Goal: Information Seeking & Learning: Learn about a topic

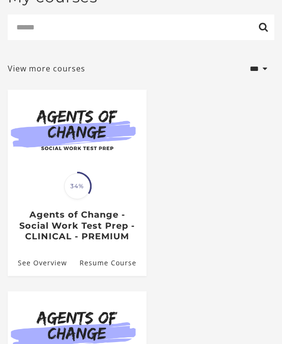
scroll to position [93, 0]
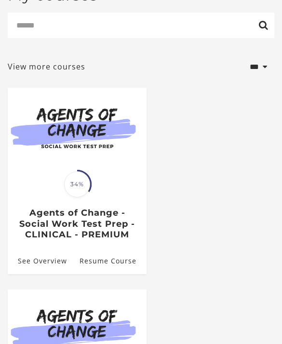
click at [91, 147] on img at bounding box center [77, 127] width 139 height 78
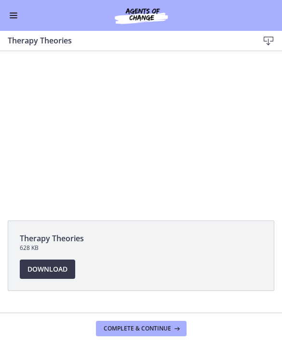
click at [158, 152] on div at bounding box center [141, 130] width 282 height 159
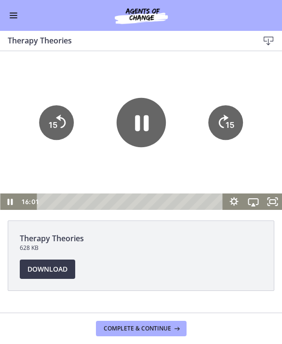
click at [128, 124] on icon "Pause" at bounding box center [140, 121] width 49 height 49
click at [10, 15] on span "Enable menu" at bounding box center [14, 15] width 8 height 1
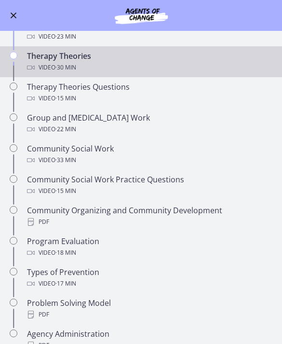
scroll to position [309, 0]
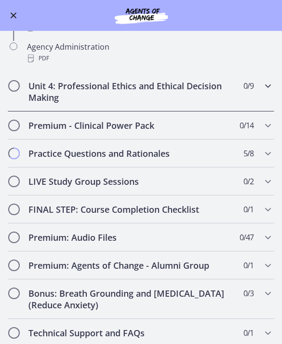
click at [225, 91] on h2 "Unit 4: Professional Ethics and Ethical Decision Making" at bounding box center [131, 91] width 207 height 23
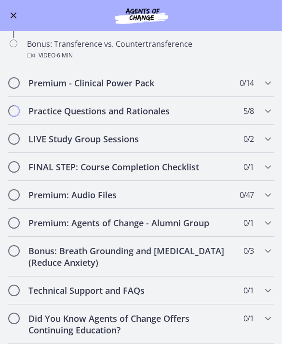
scroll to position [576, 0]
click at [225, 90] on div "Premium - Clinical Power Pack 0 / 14 Completed" at bounding box center [141, 83] width 267 height 28
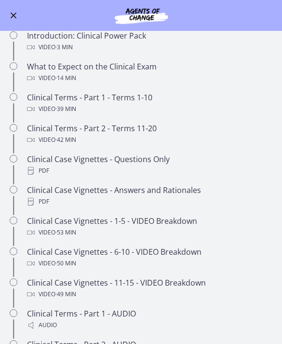
scroll to position [367, 0]
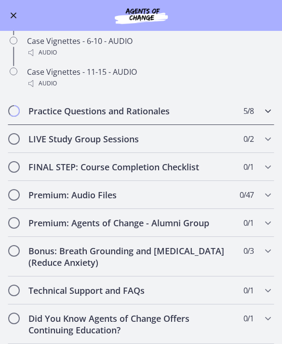
click at [244, 111] on span "5 / 8 Completed" at bounding box center [249, 111] width 10 height 12
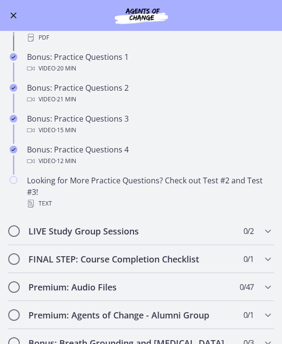
scroll to position [465, 0]
click at [198, 198] on div "Text" at bounding box center [150, 204] width 247 height 12
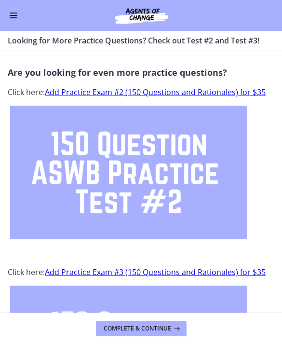
click at [193, 96] on link "Add Practice Exam #2 (150 Questions and Rationales) for $35" at bounding box center [155, 92] width 221 height 11
click at [12, 16] on button "Enable menu" at bounding box center [14, 16] width 12 height 12
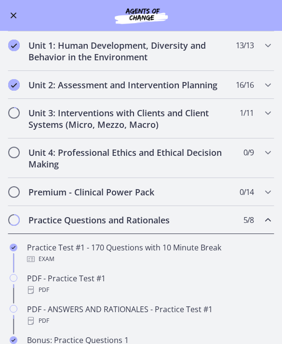
scroll to position [188, 0]
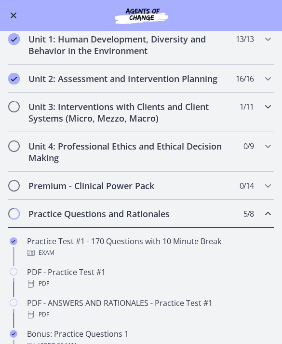
click at [156, 111] on h2 "Unit 3: Interventions with Clients and Client Systems (Micro, Mezzo, Macro)" at bounding box center [131, 112] width 207 height 23
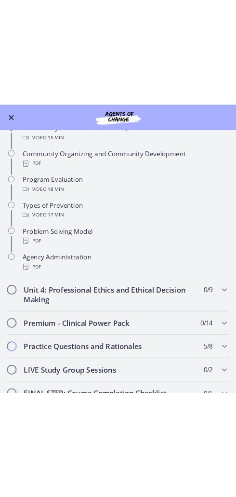
scroll to position [461, 0]
